Goal: Task Accomplishment & Management: Manage account settings

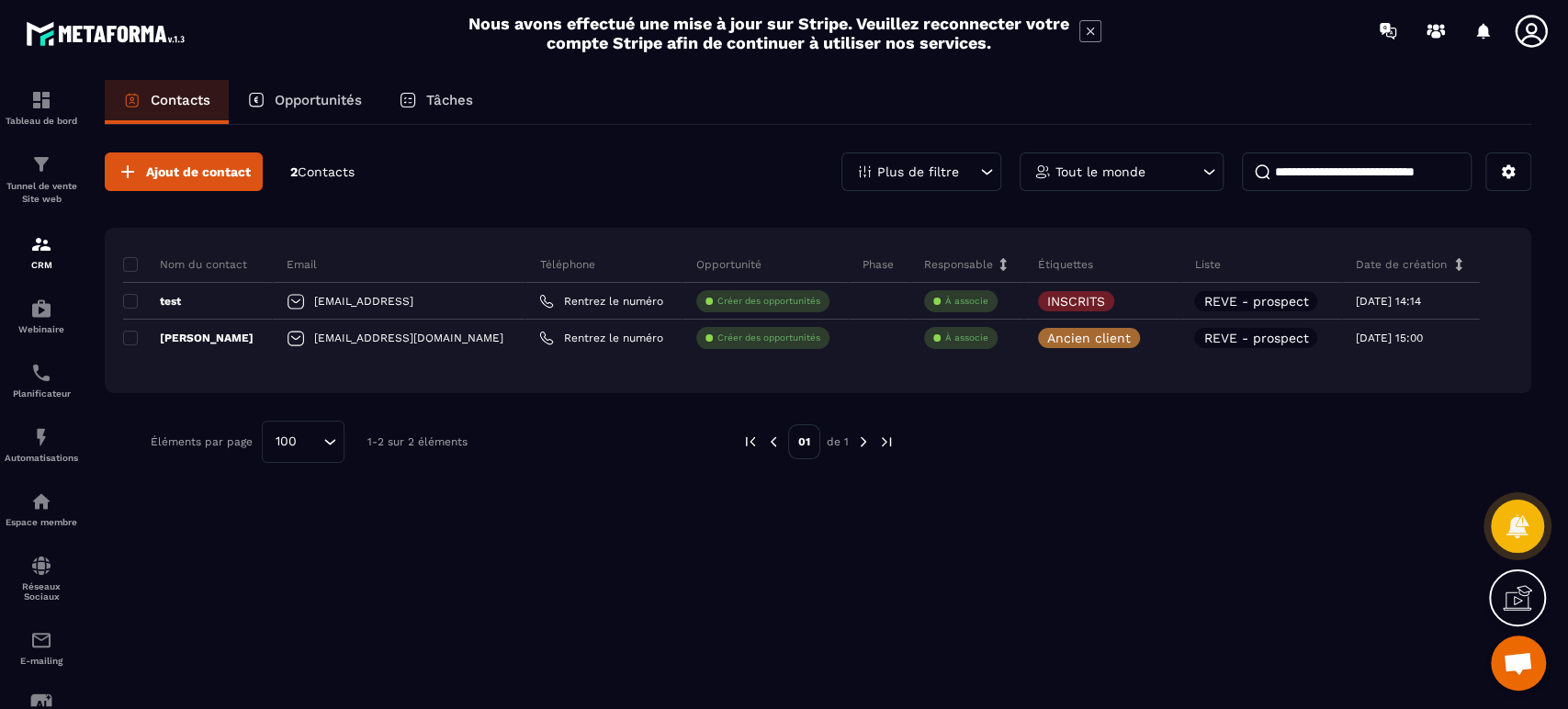
click at [53, 182] on p "Tunnel de vente Site web" at bounding box center [41, 192] width 74 height 26
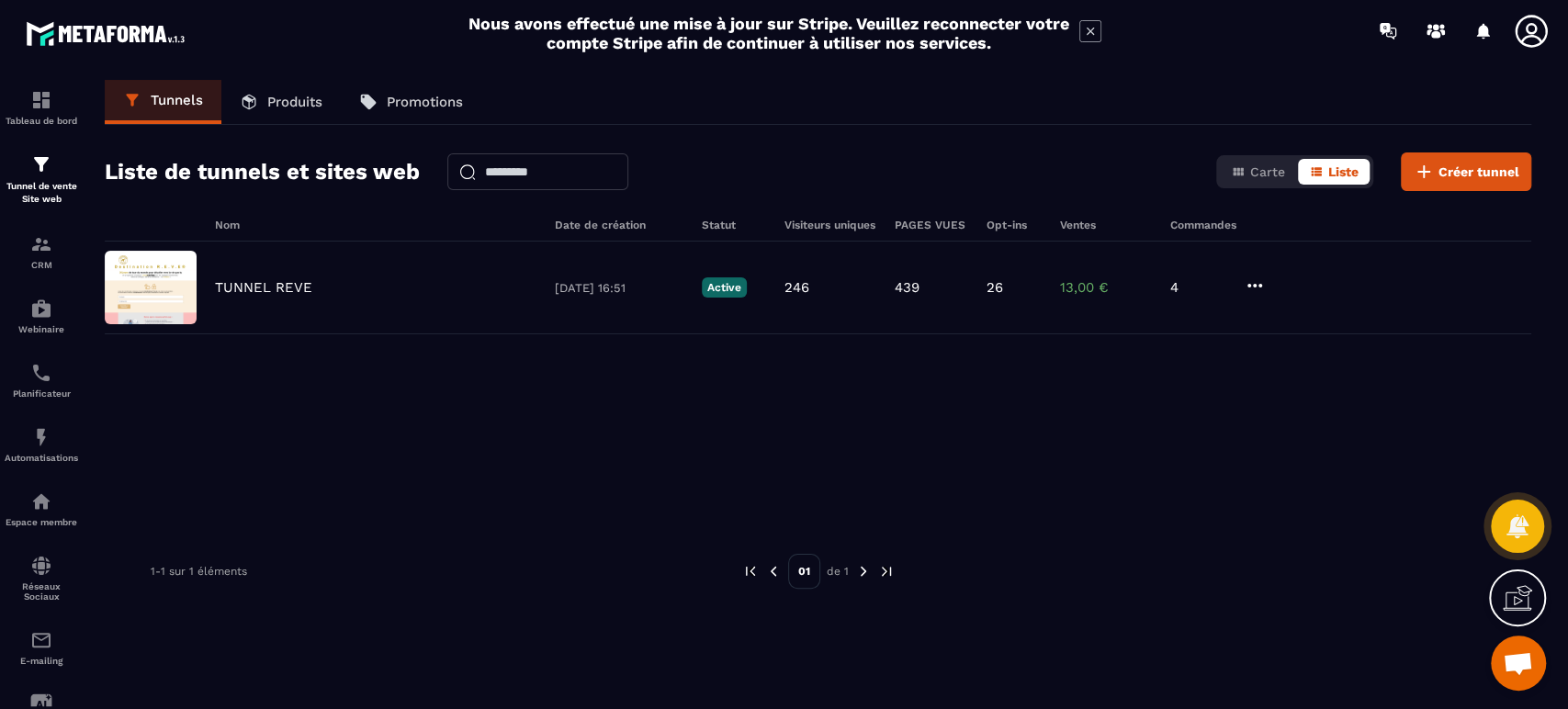
click at [258, 275] on div "TUNNEL REVE [DATE] 16:51 Active 246 439 26 13,00 € 4" at bounding box center [818, 288] width 1427 height 92
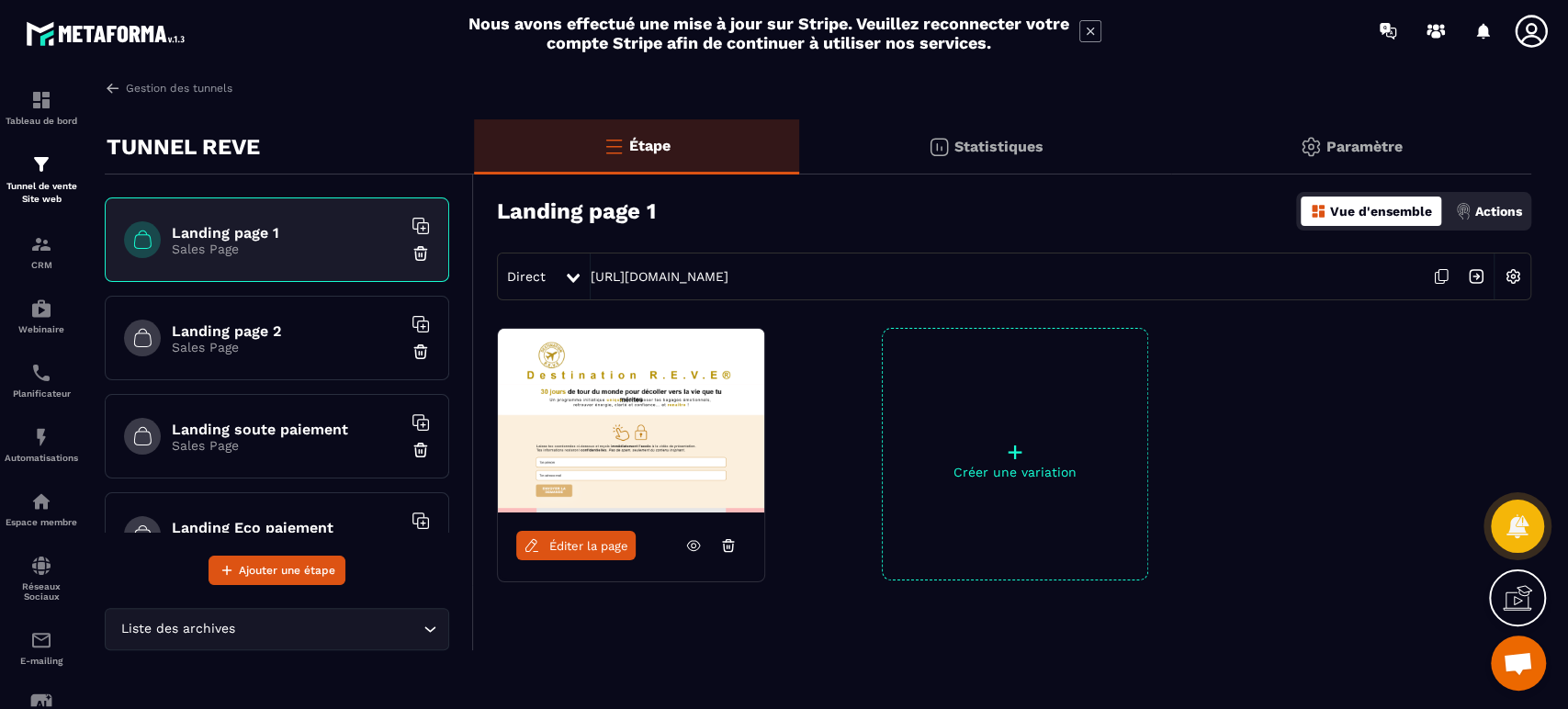
click at [264, 330] on h6 "Landing page 2" at bounding box center [287, 331] width 230 height 18
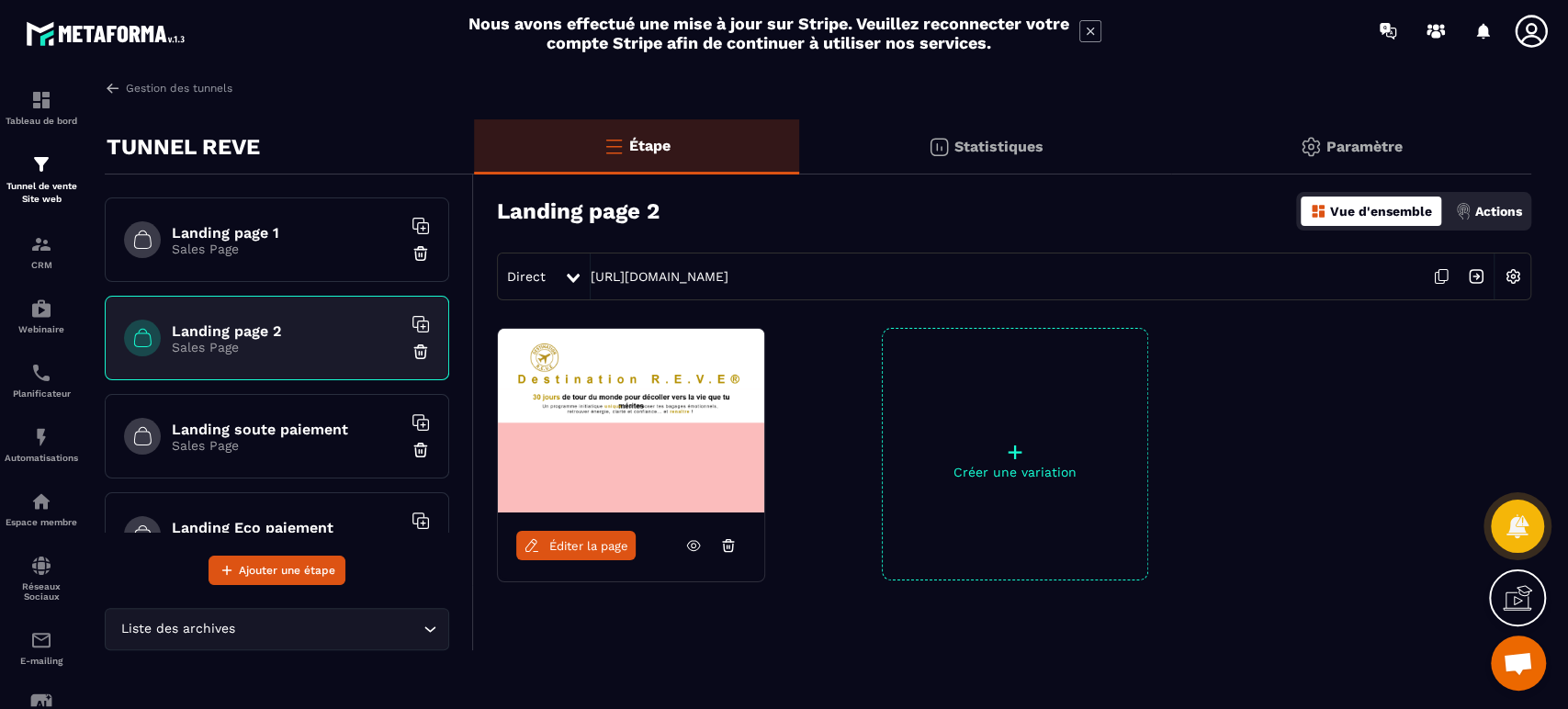
click at [1515, 273] on img at bounding box center [1513, 277] width 35 height 35
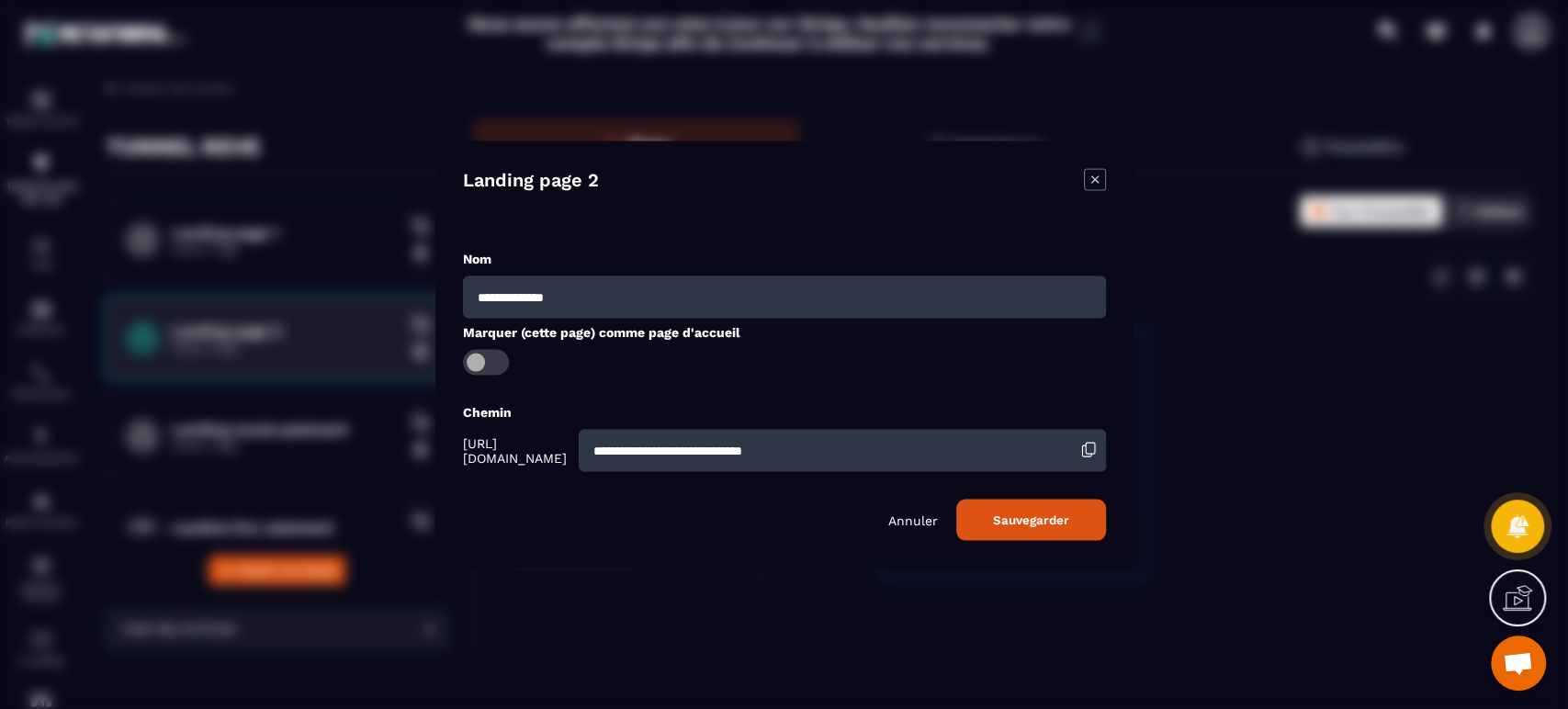
click at [912, 519] on p "Annuler" at bounding box center [913, 519] width 49 height 15
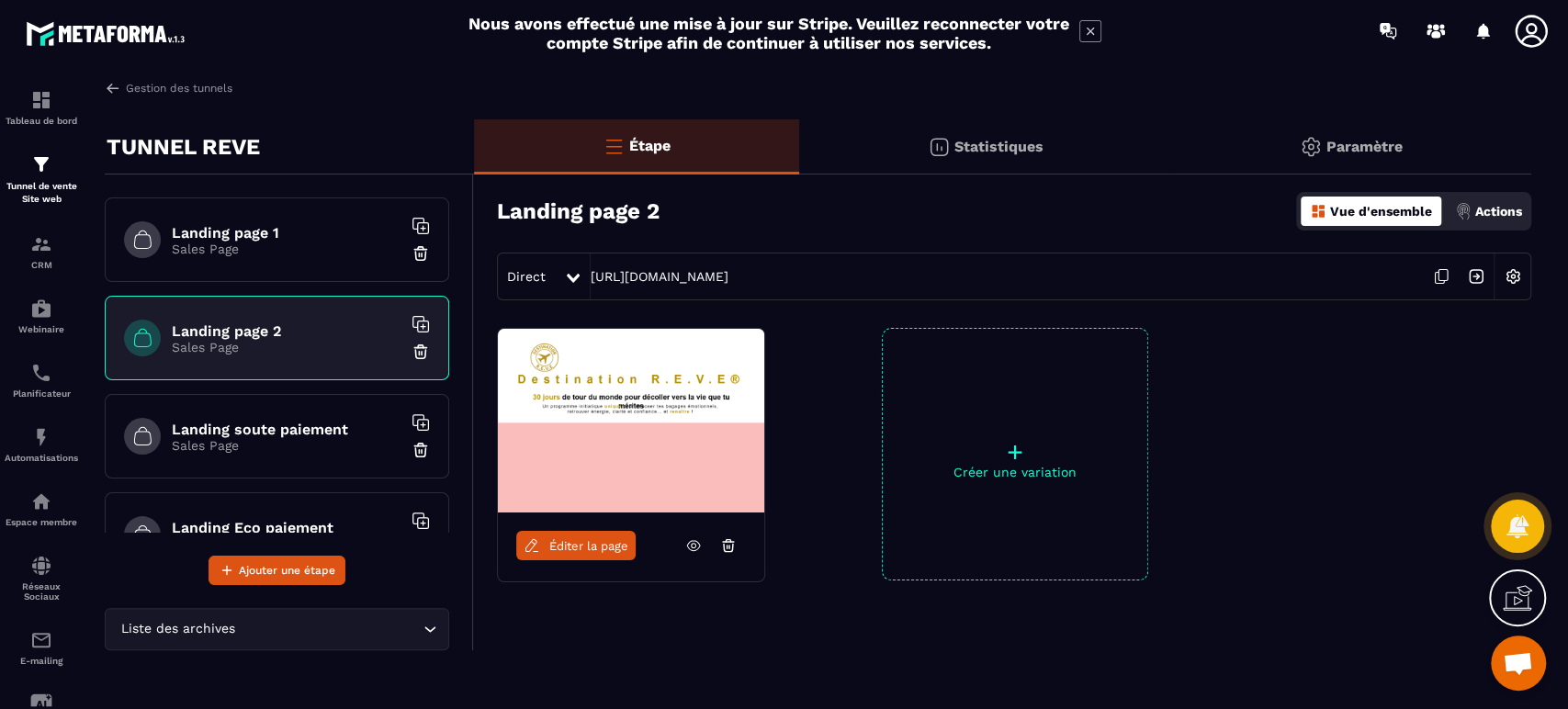
click at [1508, 214] on p "Actions" at bounding box center [1499, 211] width 47 height 15
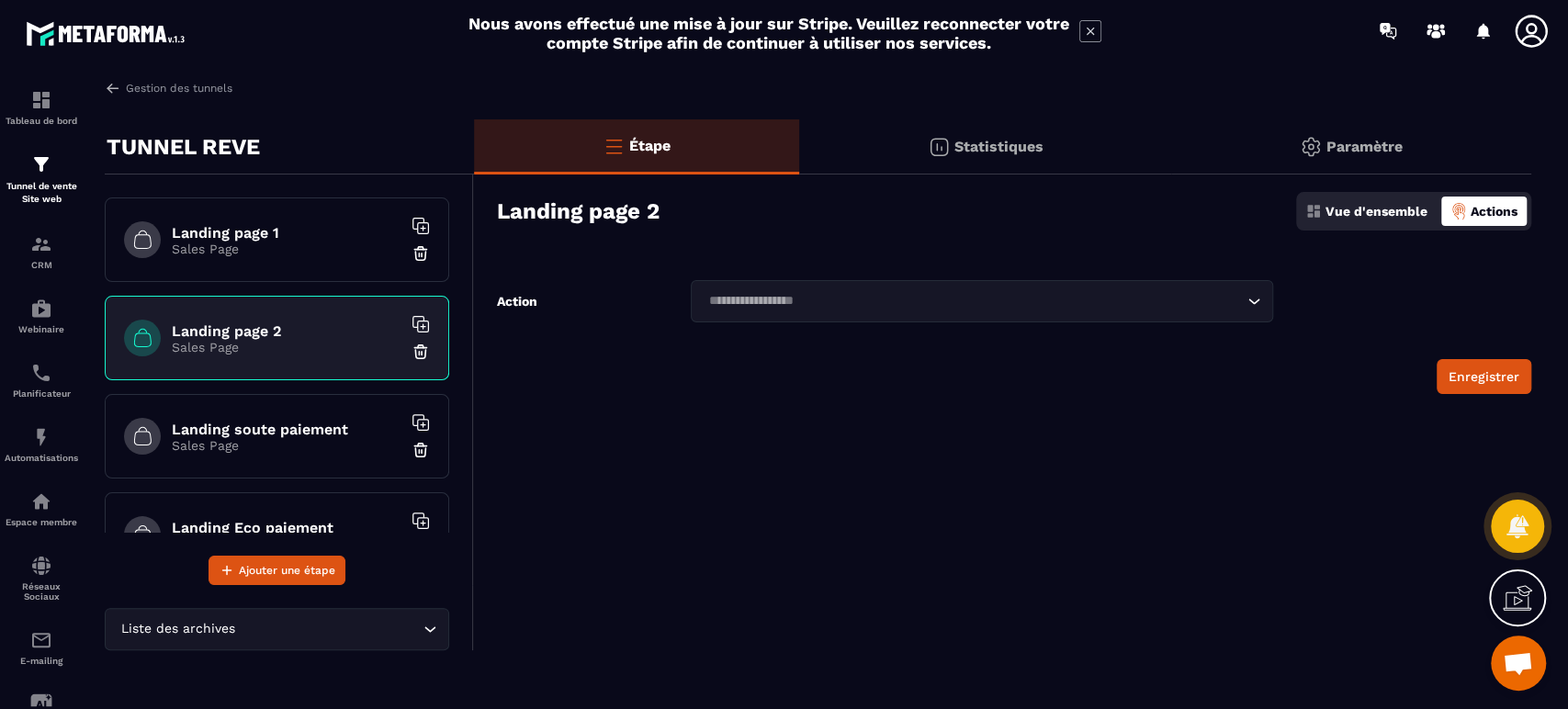
click at [1109, 302] on input "Search for option" at bounding box center [972, 300] width 539 height 21
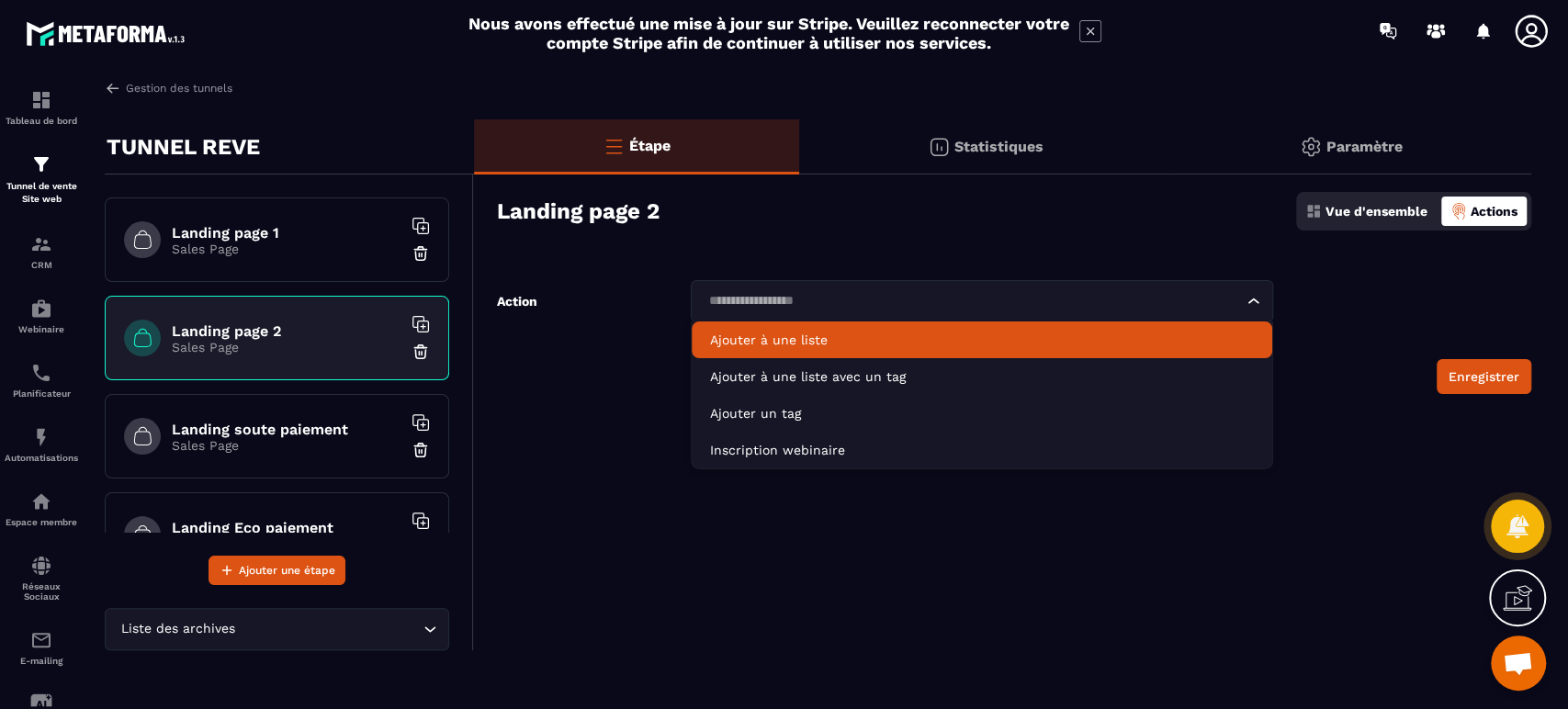
click at [896, 342] on p "Ajouter à une liste" at bounding box center [981, 340] width 543 height 19
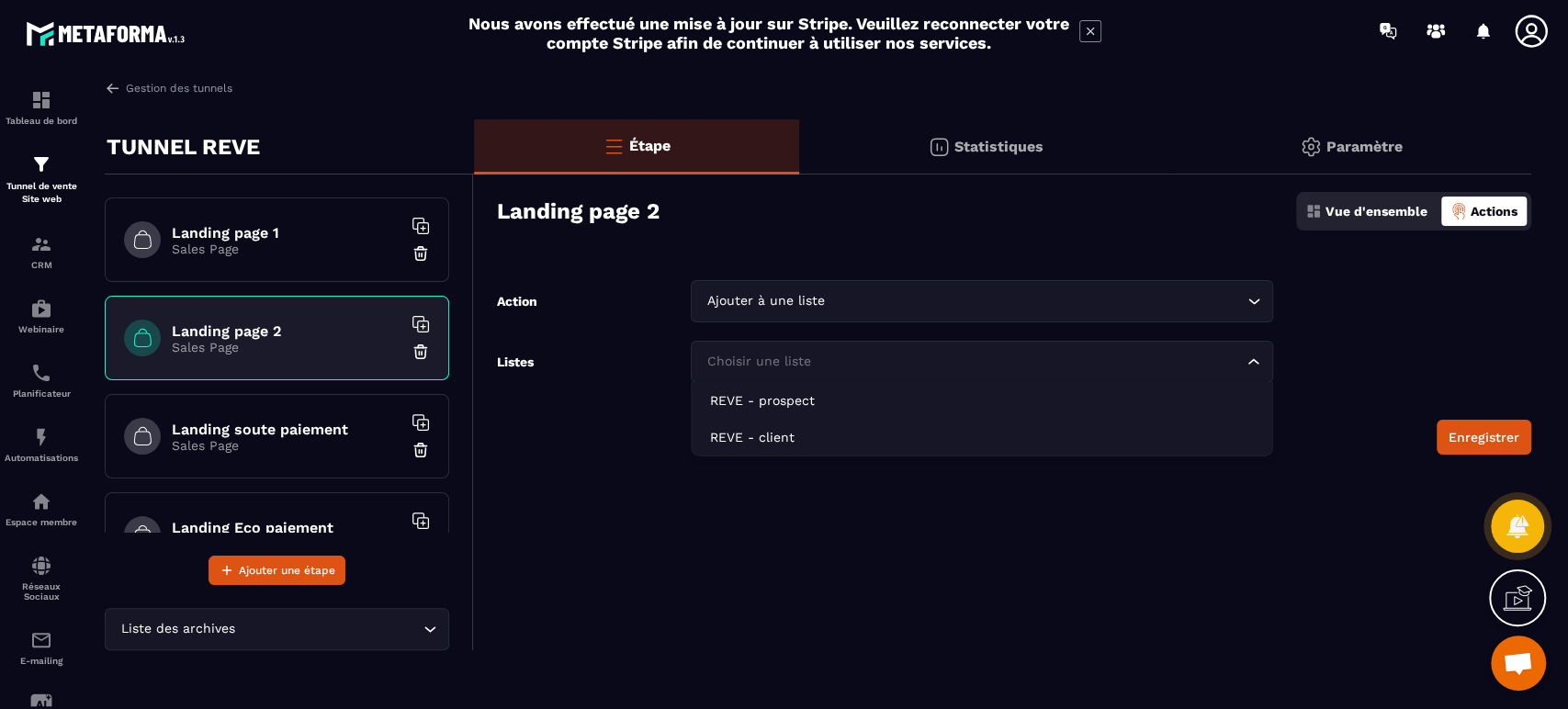
click at [860, 354] on input "Search for option" at bounding box center [972, 361] width 539 height 21
click at [867, 314] on div "Ajouter à une liste Loading..." at bounding box center [981, 300] width 582 height 42
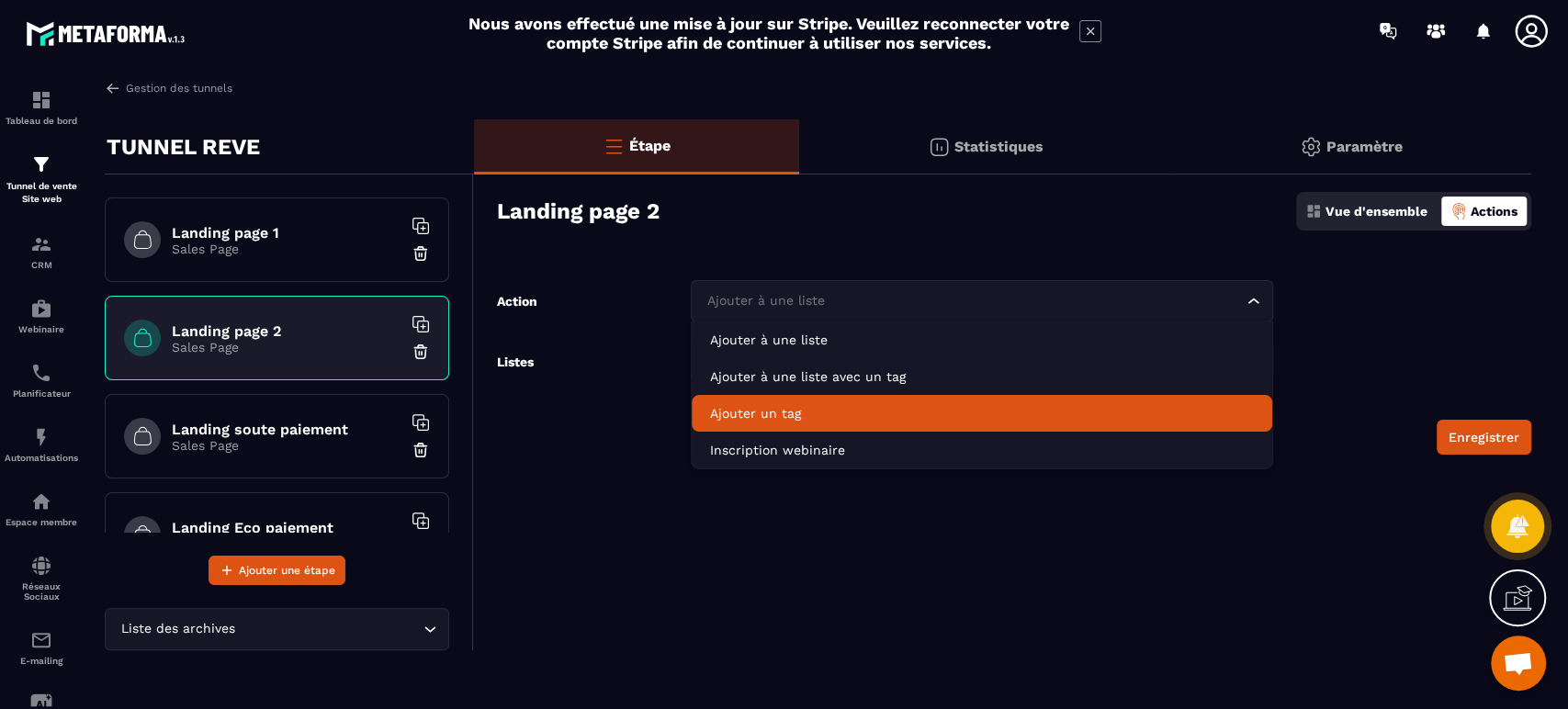
click at [836, 404] on p "Ajouter un tag" at bounding box center [981, 412] width 543 height 19
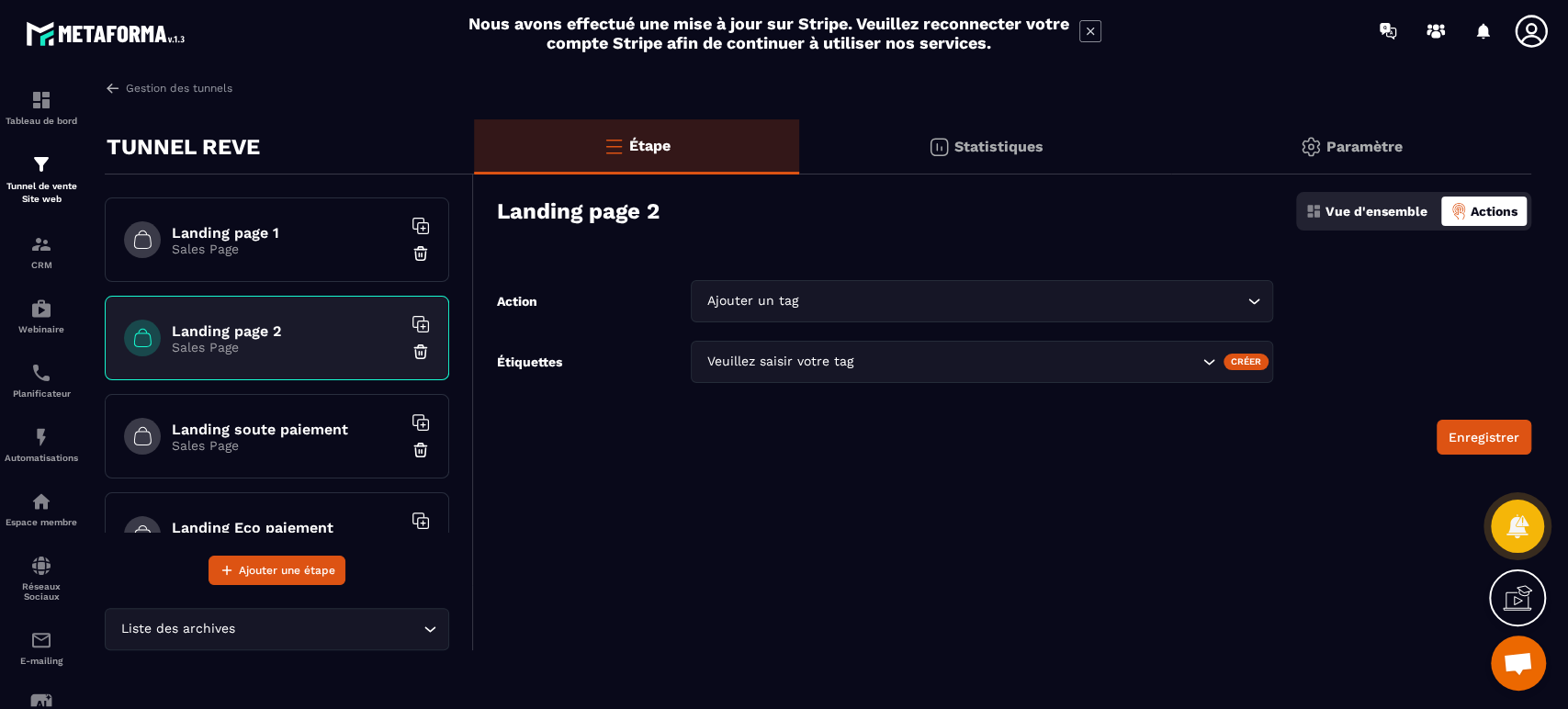
click at [889, 356] on input "Search for option" at bounding box center [1027, 361] width 341 height 21
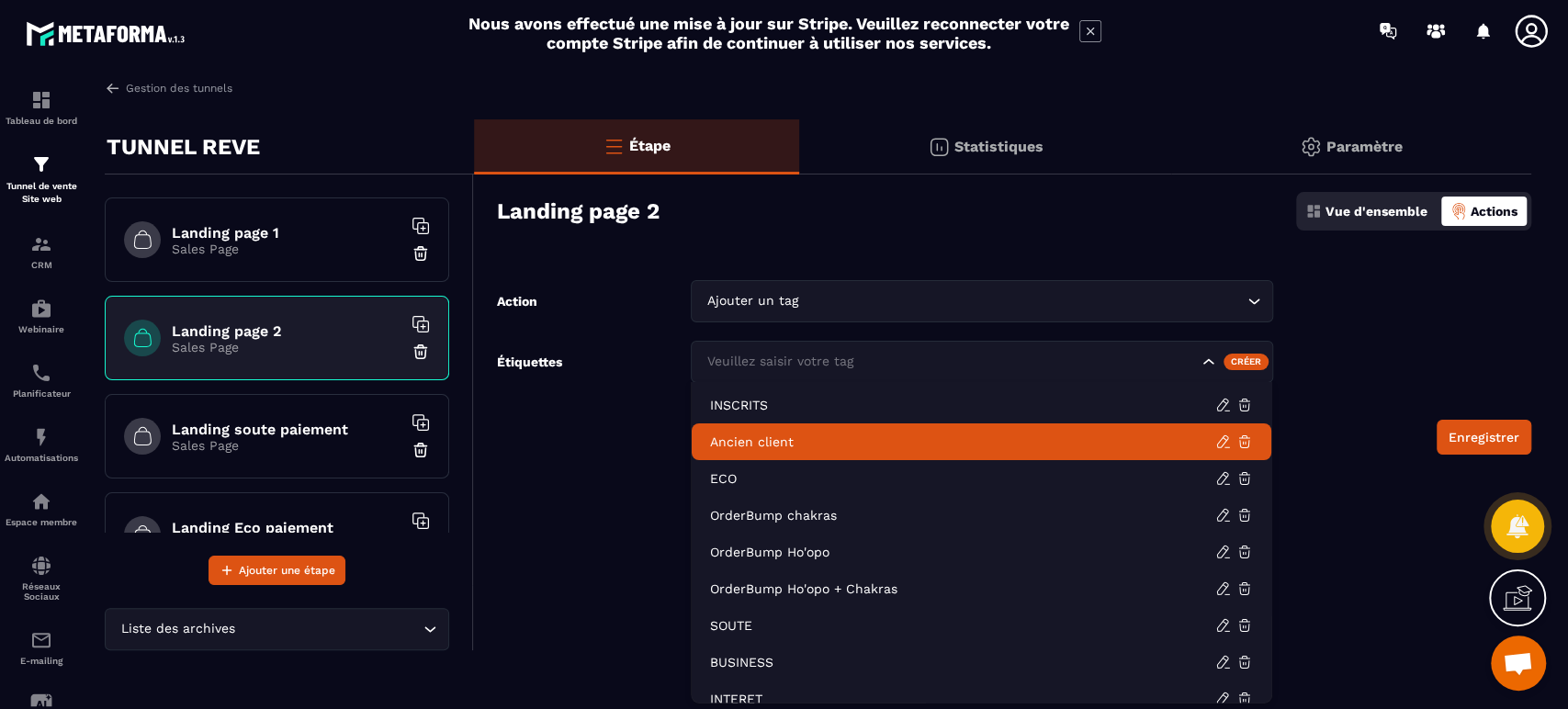
scroll to position [19, 0]
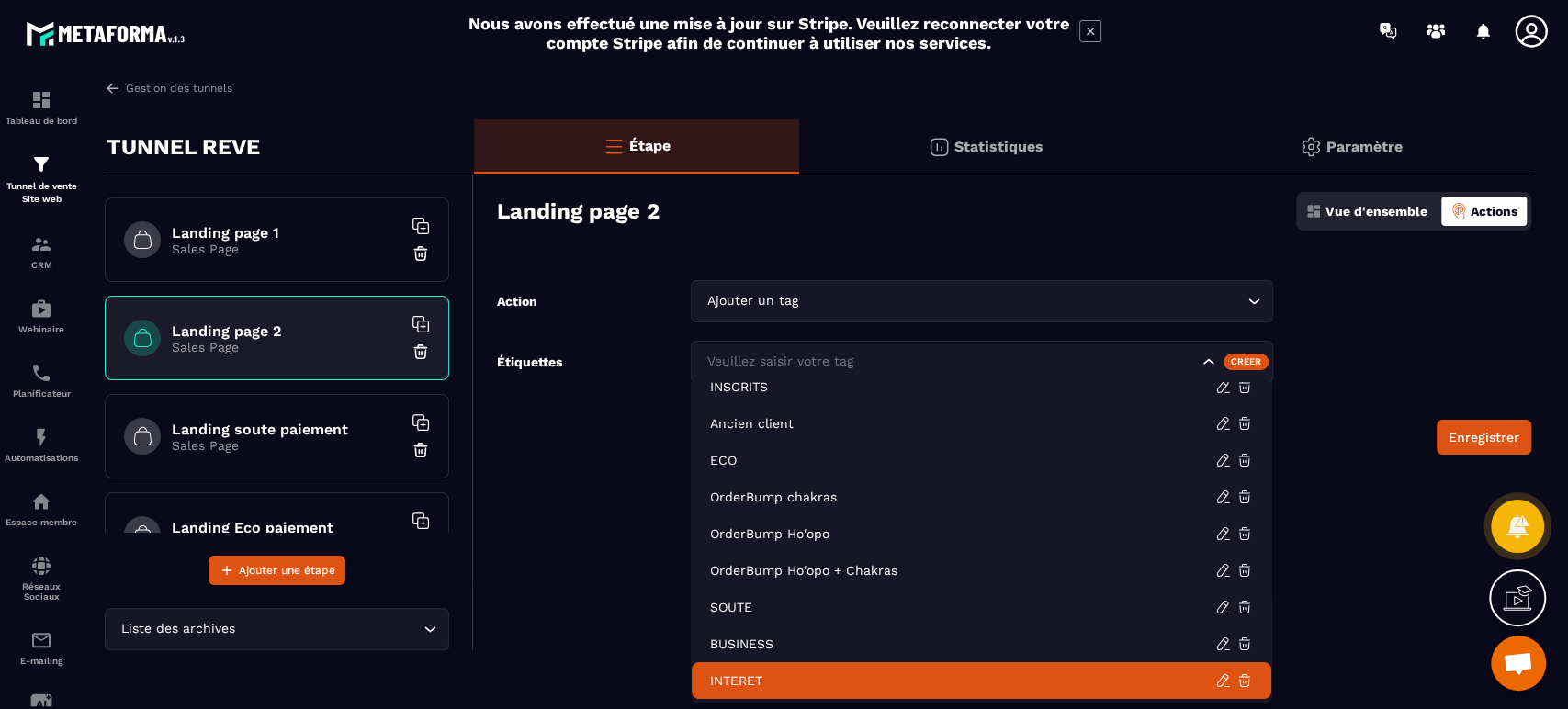
click at [852, 674] on p "INTERET" at bounding box center [963, 680] width 505 height 19
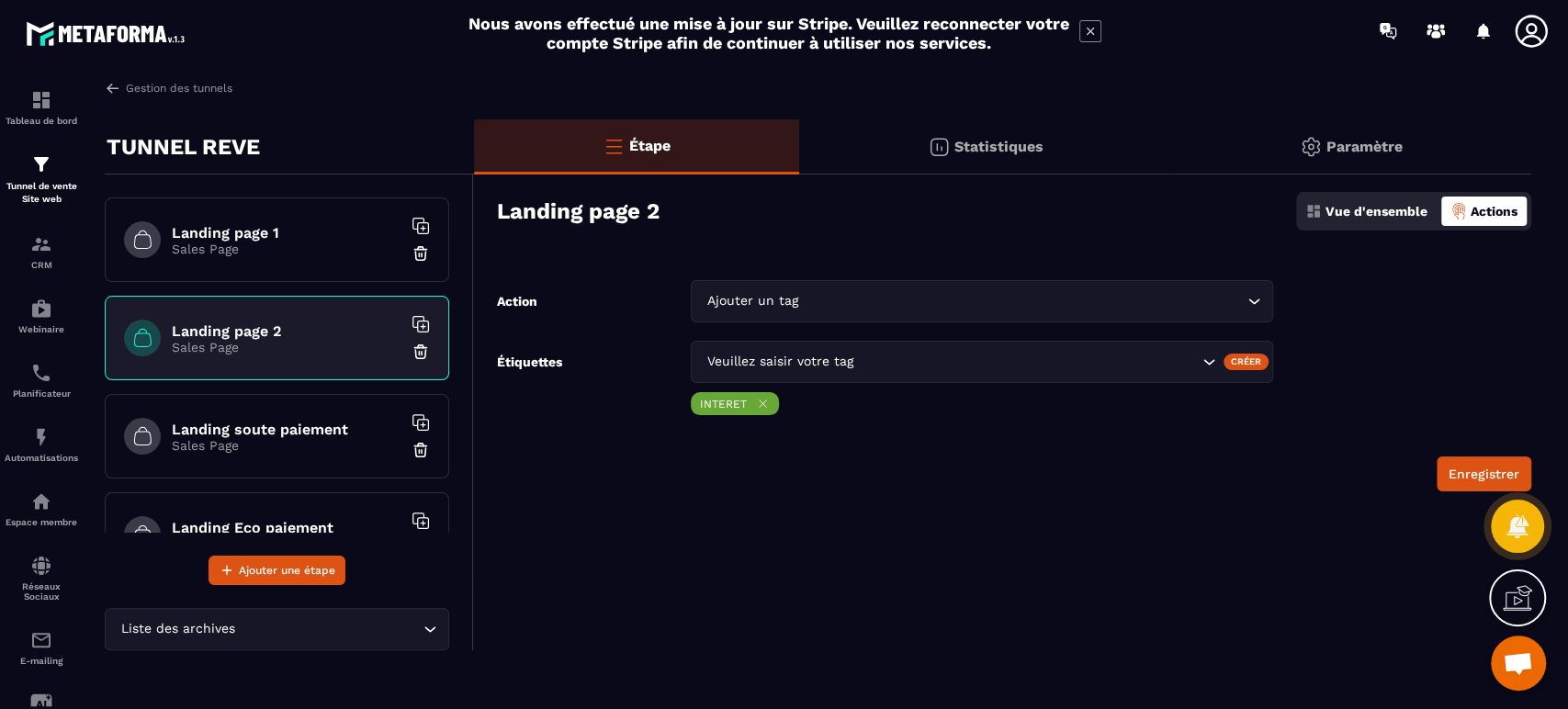
click at [1466, 468] on button "Enregistrer" at bounding box center [1484, 474] width 94 height 35
click at [0, 0] on img at bounding box center [0, 0] width 0 height 0
